Goal: Task Accomplishment & Management: Complete application form

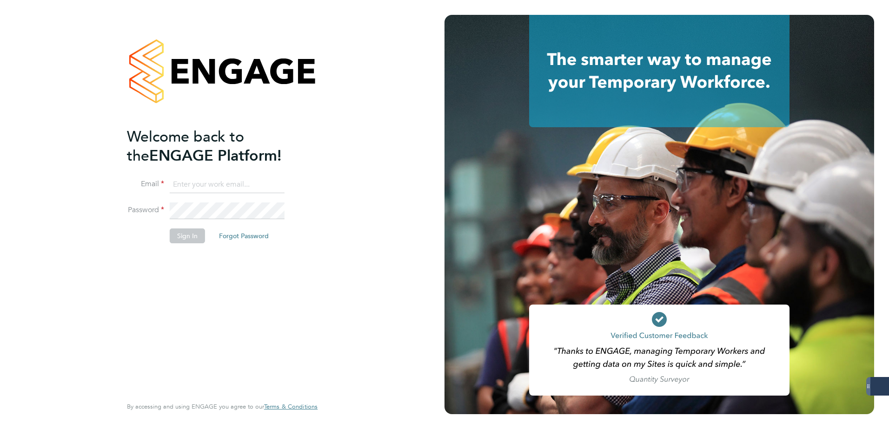
type input "codonovan@skilledcareers.co.uk"
click at [185, 243] on li "Sign In Forgot Password" at bounding box center [217, 241] width 181 height 24
drag, startPoint x: 185, startPoint y: 243, endPoint x: 176, endPoint y: 238, distance: 10.2
click at [180, 236] on button "Sign In" at bounding box center [187, 236] width 35 height 15
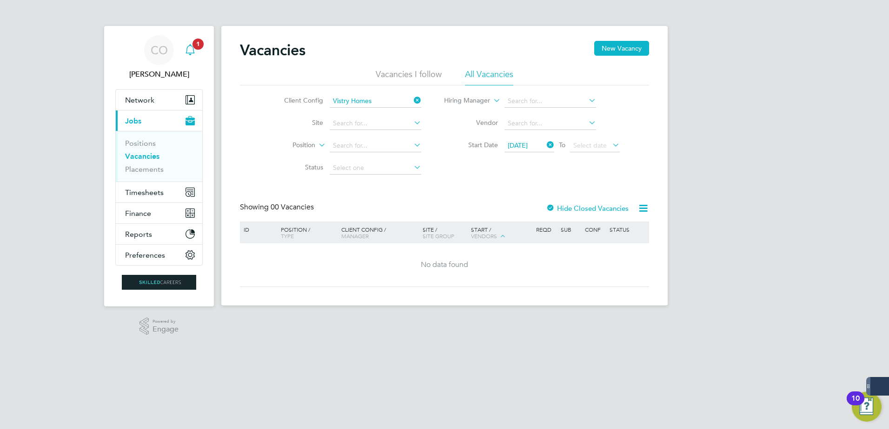
click at [193, 45] on link "Notifications 1" at bounding box center [190, 50] width 19 height 30
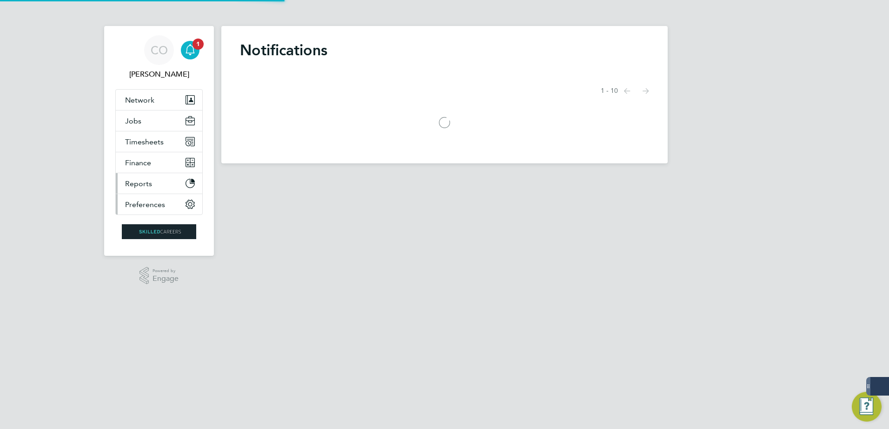
click at [146, 193] on ul "Network Businesses Sites Workers Contacts Jobs Positions Vacancies Placements T…" at bounding box center [158, 152] width 87 height 126
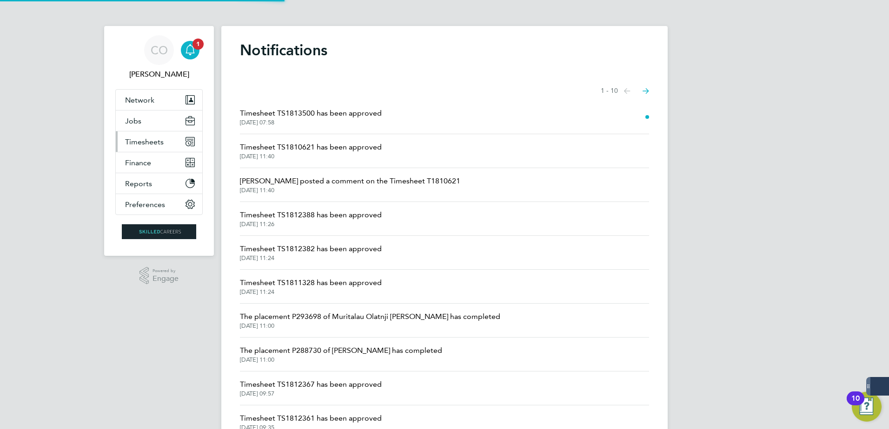
click at [165, 139] on button "Timesheets" at bounding box center [159, 142] width 86 height 20
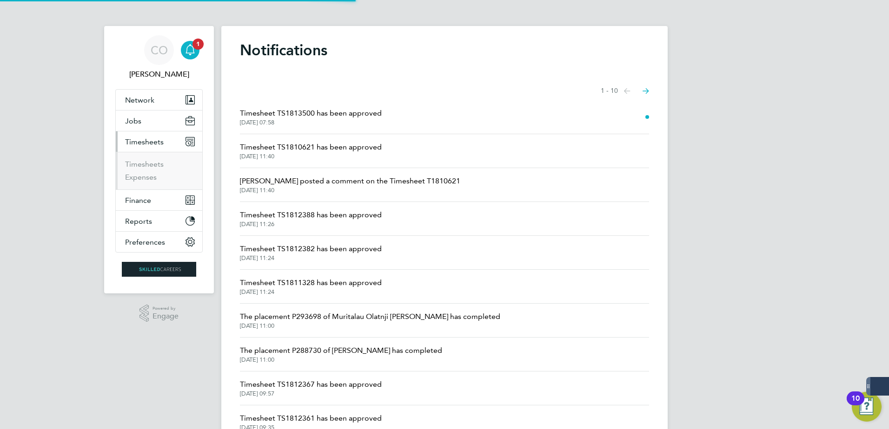
click at [164, 161] on li "Timesheets" at bounding box center [160, 166] width 70 height 13
click at [157, 163] on link "Timesheets" at bounding box center [144, 164] width 39 height 9
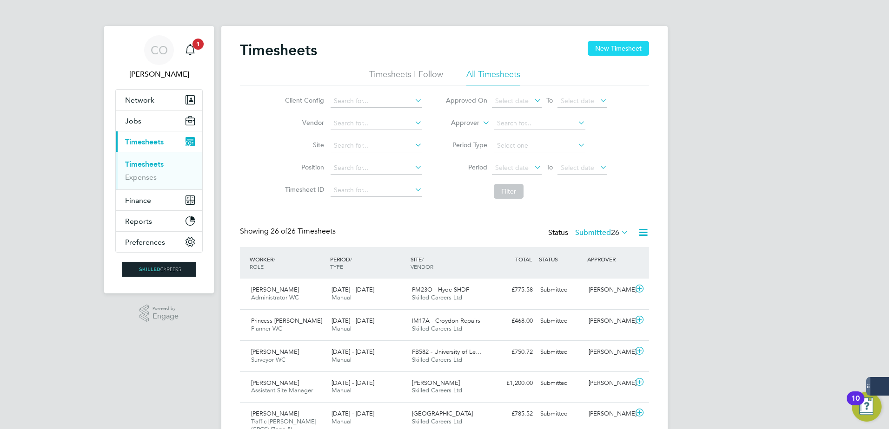
click at [632, 44] on button "New Timesheet" at bounding box center [618, 48] width 61 height 15
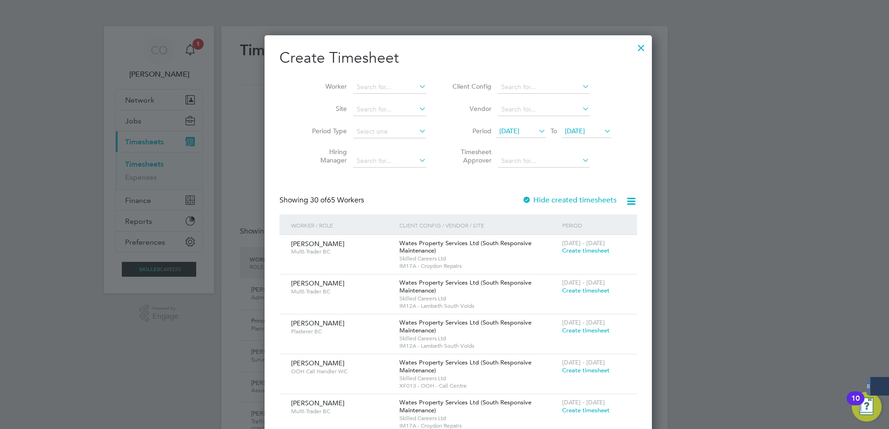
click at [575, 136] on span "[DATE]" at bounding box center [586, 131] width 50 height 13
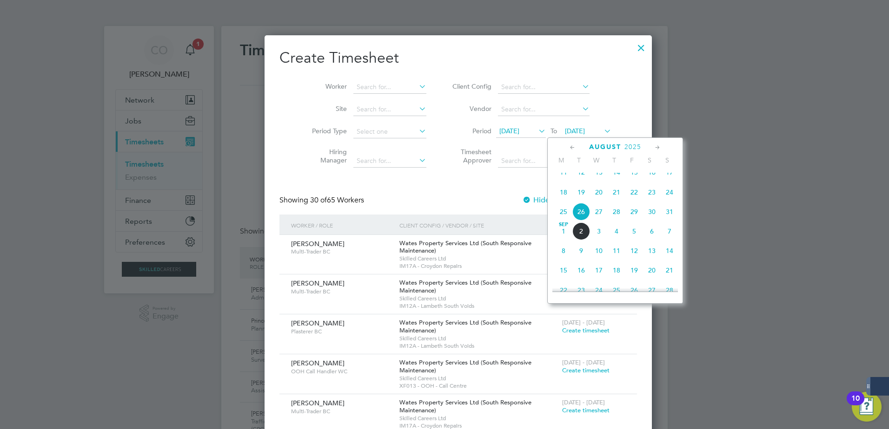
click at [636, 240] on span "5" at bounding box center [634, 232] width 18 height 18
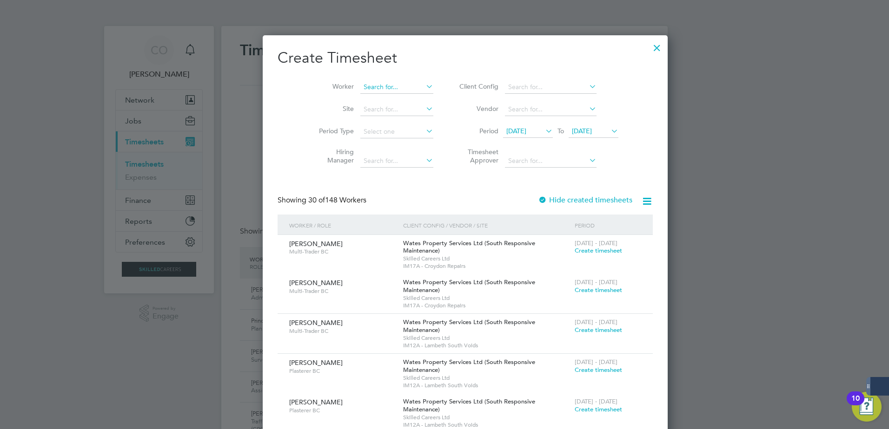
click at [360, 89] on input at bounding box center [396, 87] width 73 height 13
click at [391, 120] on li "[PERSON_NAME]" at bounding box center [396, 125] width 115 height 13
type input "[PERSON_NAME]"
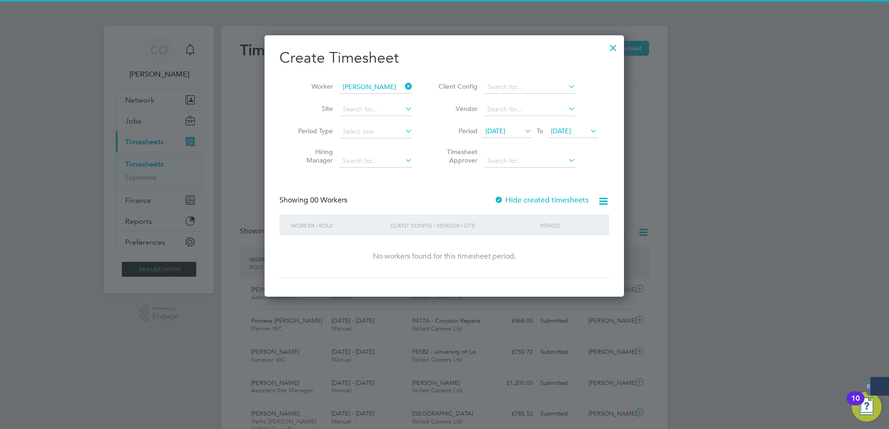
click at [566, 204] on label "Hide created timesheets" at bounding box center [541, 200] width 94 height 9
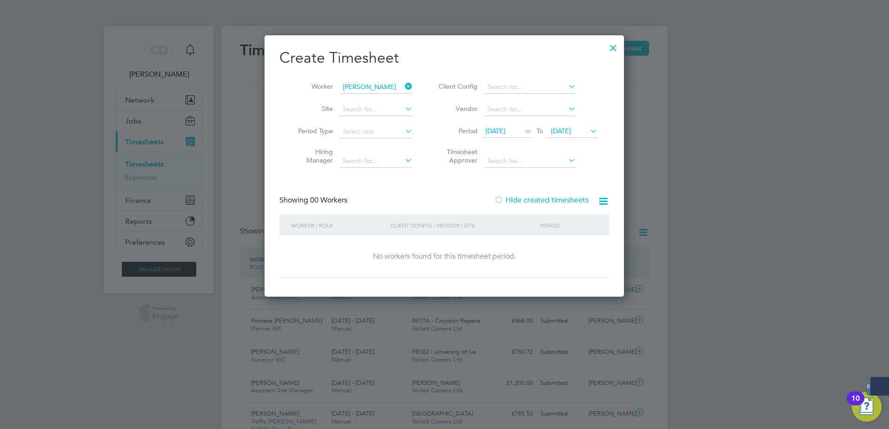
click at [571, 131] on span "[DATE]" at bounding box center [561, 131] width 20 height 8
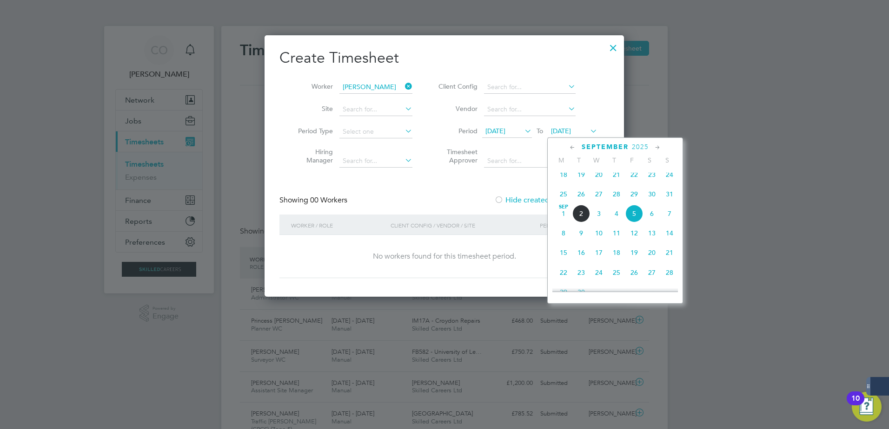
click at [628, 238] on span "12" at bounding box center [634, 233] width 18 height 18
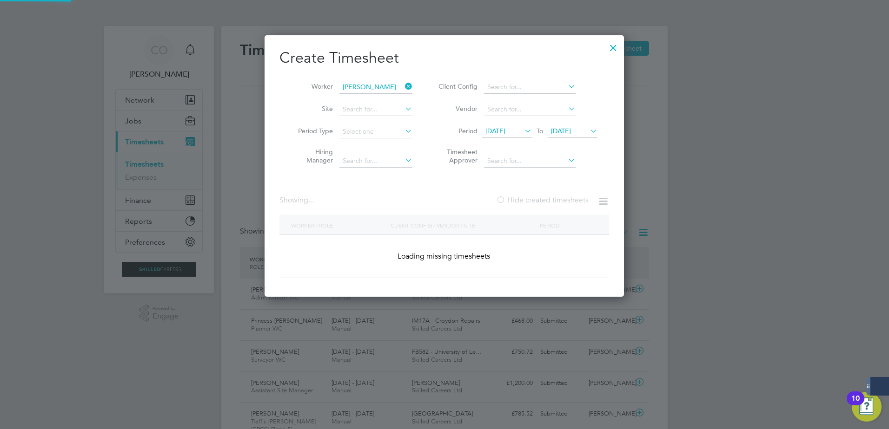
scroll to position [282, 360]
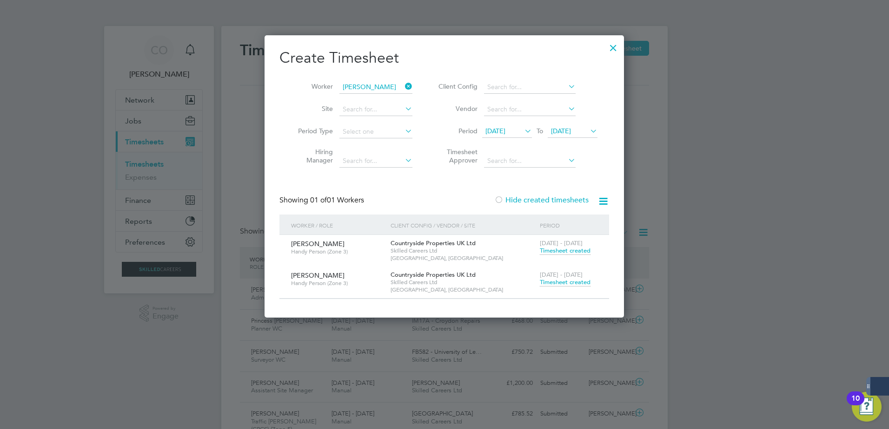
click at [569, 284] on span "Timesheet created" at bounding box center [565, 282] width 51 height 8
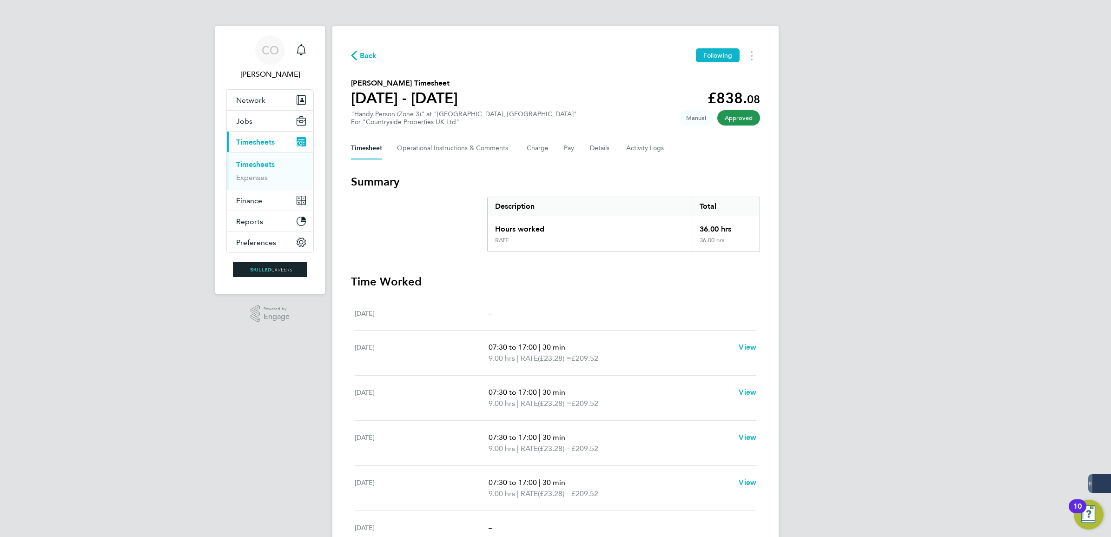
click at [888, 202] on div "CO [PERSON_NAME] Notifications Applications: Network Businesses Sites Workers C…" at bounding box center [555, 330] width 1111 height 660
